Goal: Task Accomplishment & Management: Manage account settings

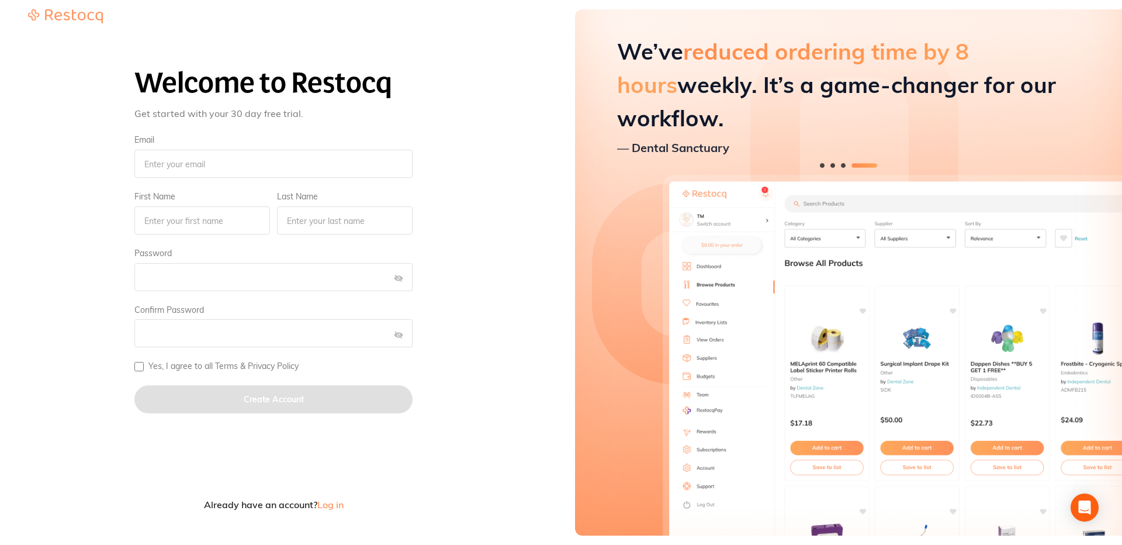
click at [331, 465] on div at bounding box center [273, 456] width 278 height 58
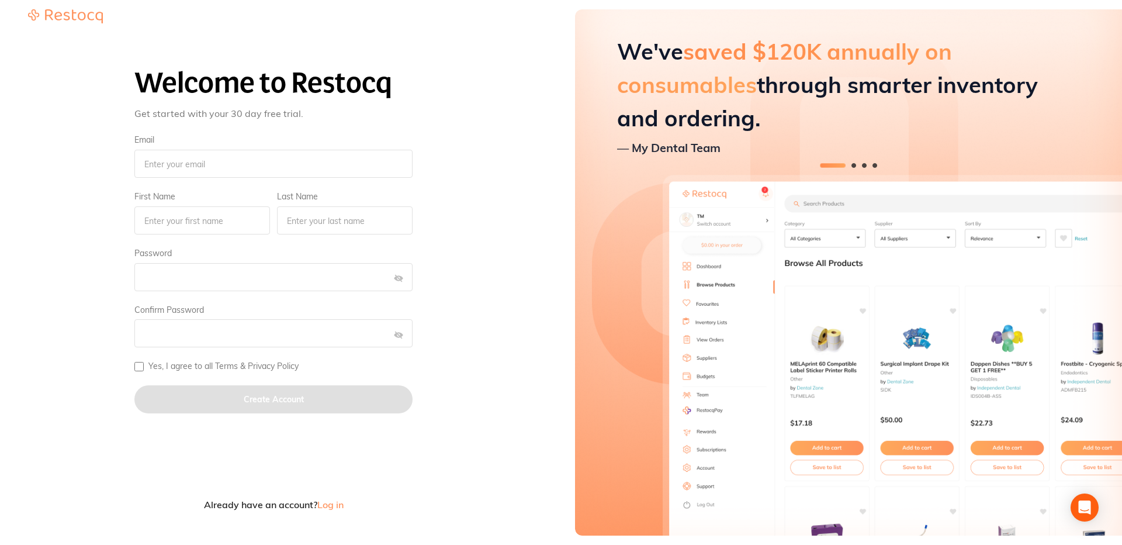
click at [349, 449] on div at bounding box center [273, 439] width 278 height 26
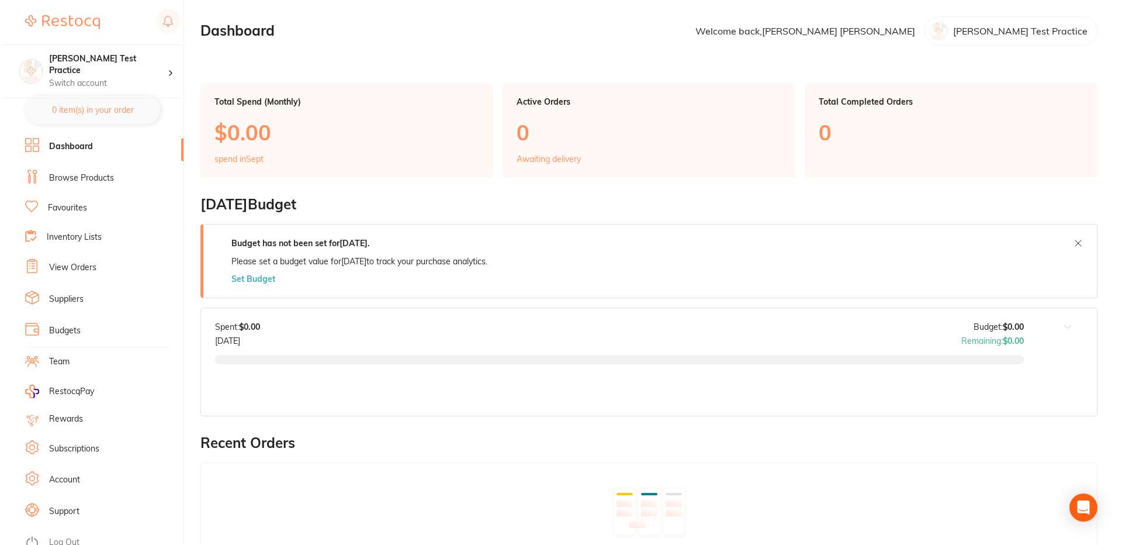
scroll to position [8, 0]
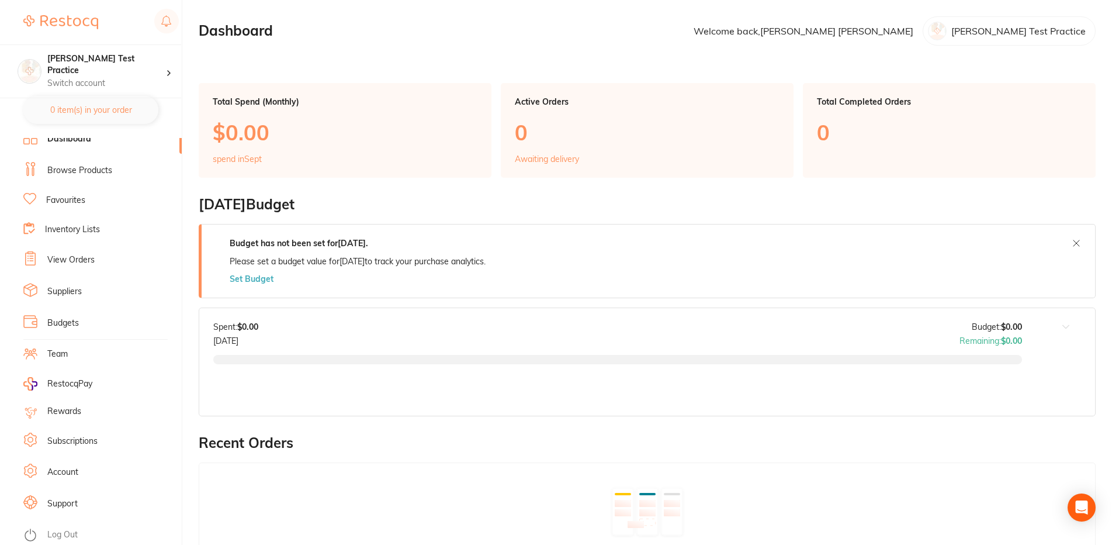
click at [66, 538] on link "Log Out" at bounding box center [62, 535] width 30 height 12
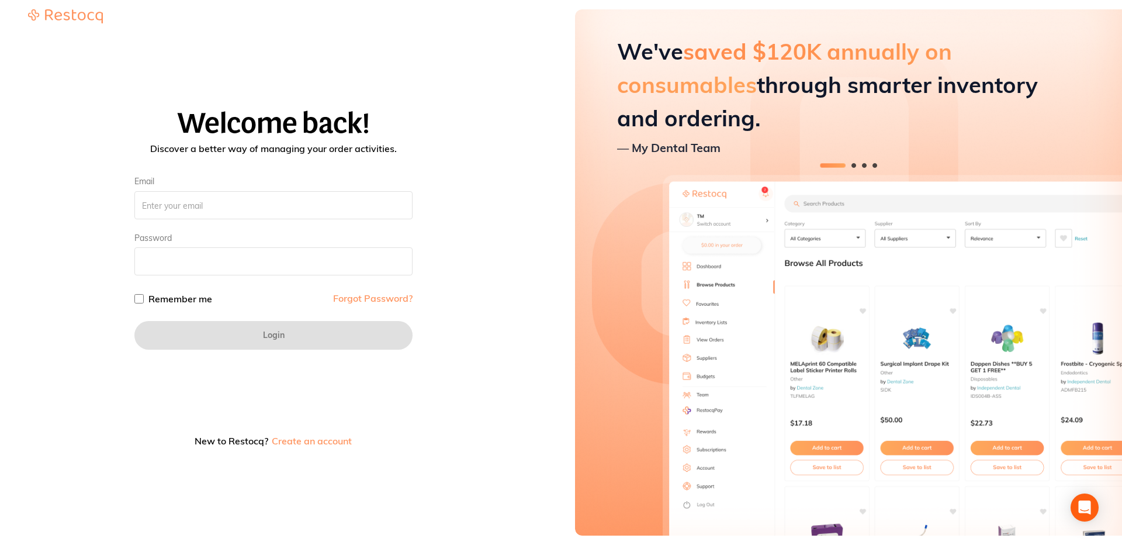
click at [425, 387] on div "Welcome back! Discover a better way of managing your order activities. Email Pa…" at bounding box center [273, 281] width 519 height 346
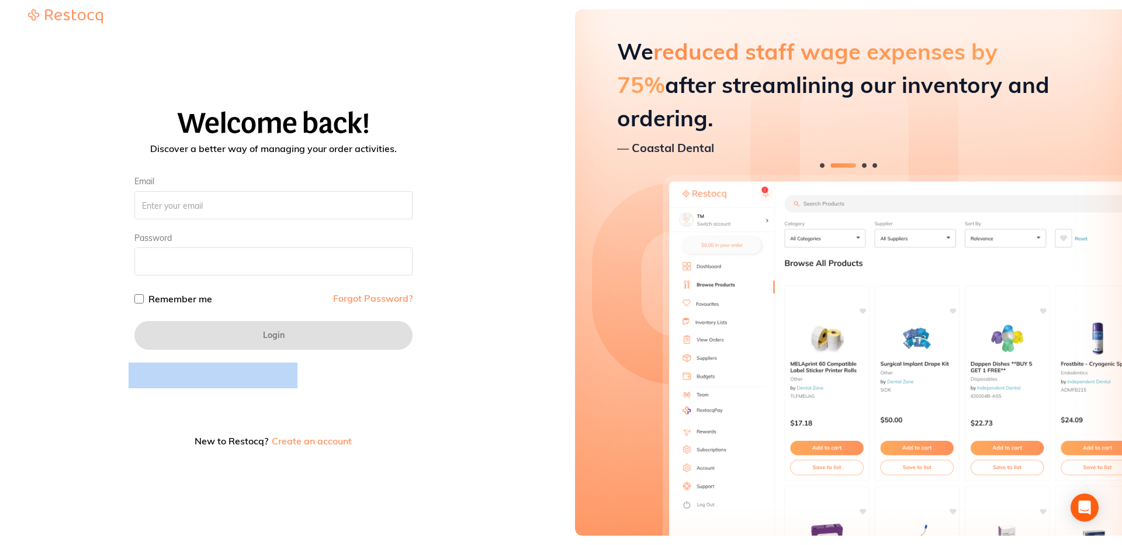
click at [425, 387] on div "Welcome back! Discover a better way of managing your order activities. Email Pa…" at bounding box center [273, 281] width 519 height 346
click at [465, 64] on div "Welcome back! Discover a better way of managing your order activities. Email Pa…" at bounding box center [273, 281] width 519 height 503
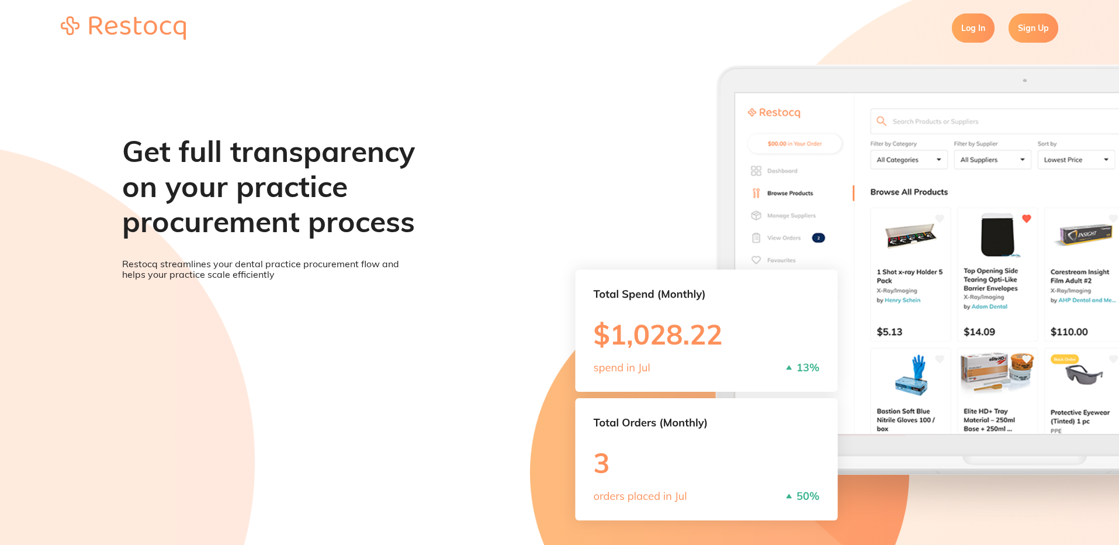
click at [975, 27] on link "Log In" at bounding box center [973, 27] width 43 height 29
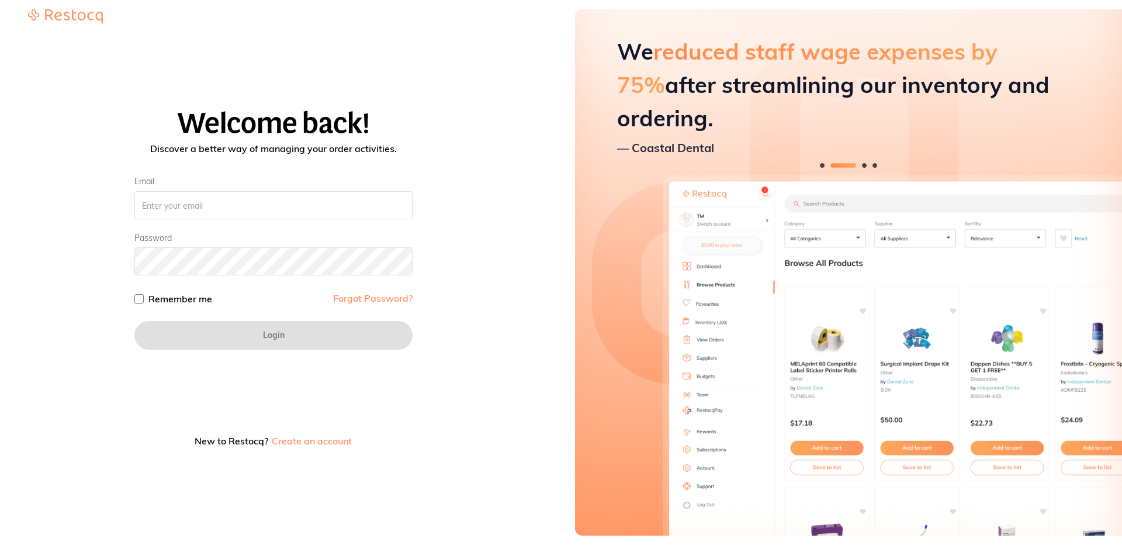
click at [451, 353] on div "Welcome back! Discover a better way of managing your order activities. Email Pa…" at bounding box center [273, 281] width 519 height 346
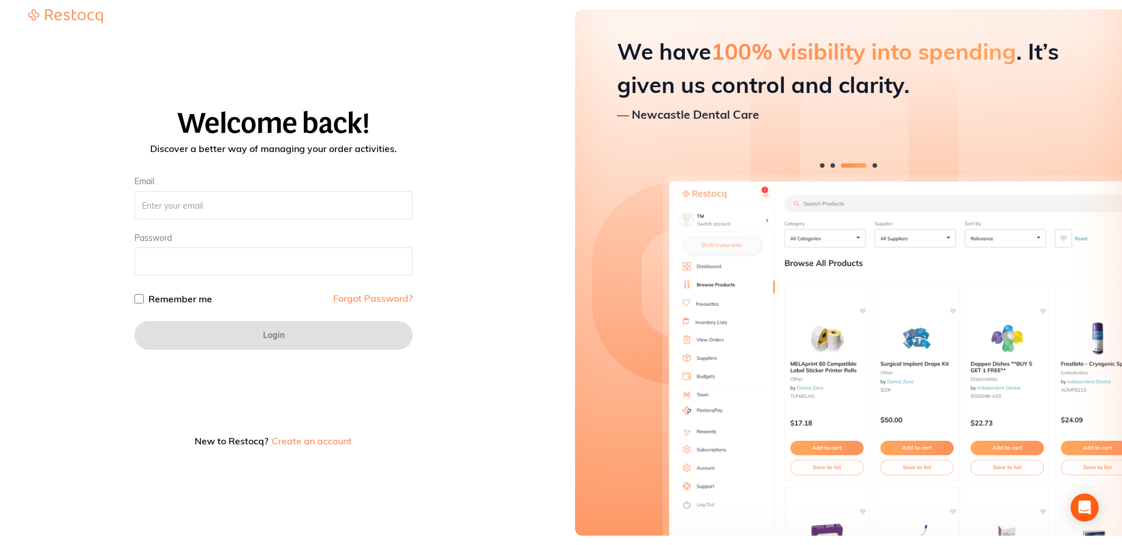
click at [529, 300] on div "Welcome back! Discover a better way of managing your order activities. Email Pa…" at bounding box center [273, 281] width 519 height 346
